Goal: Check status: Check status

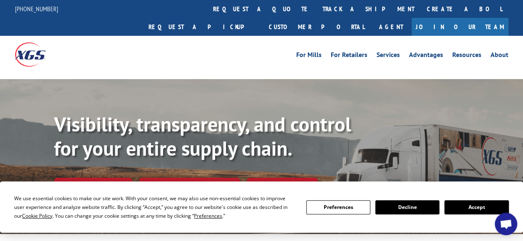
click at [480, 206] on button "Accept" at bounding box center [477, 207] width 64 height 14
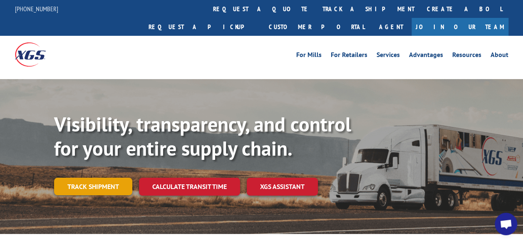
click at [112, 178] on link "Track shipment" at bounding box center [93, 186] width 78 height 17
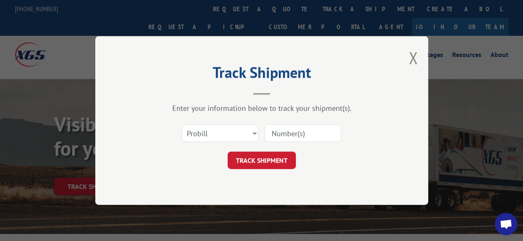
paste input "17262496"
type input "17262496"
click at [252, 134] on select "Select category... Probill BOL PO" at bounding box center [220, 132] width 77 height 17
click at [269, 161] on button "TRACK SHIPMENT" at bounding box center [262, 160] width 68 height 17
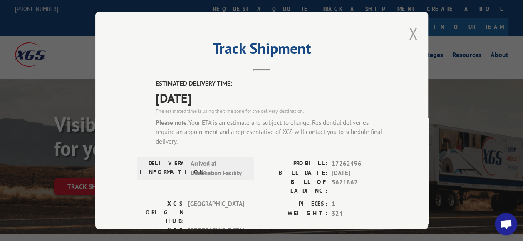
click at [410, 30] on button "Close modal" at bounding box center [413, 33] width 9 height 22
